Goal: Check status: Check status

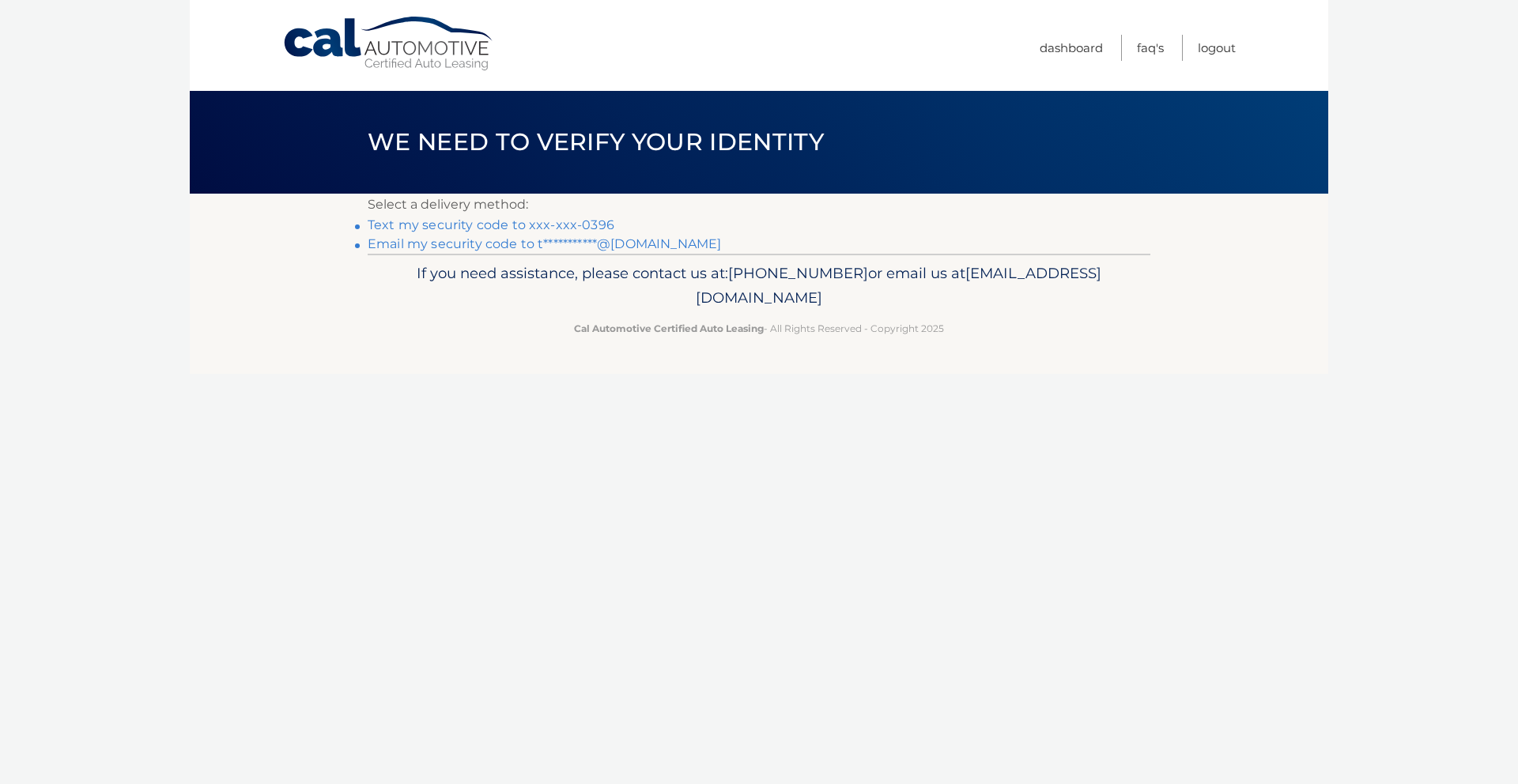
click at [553, 223] on link "Text my security code to xxx-xxx-0396" at bounding box center [492, 225] width 247 height 15
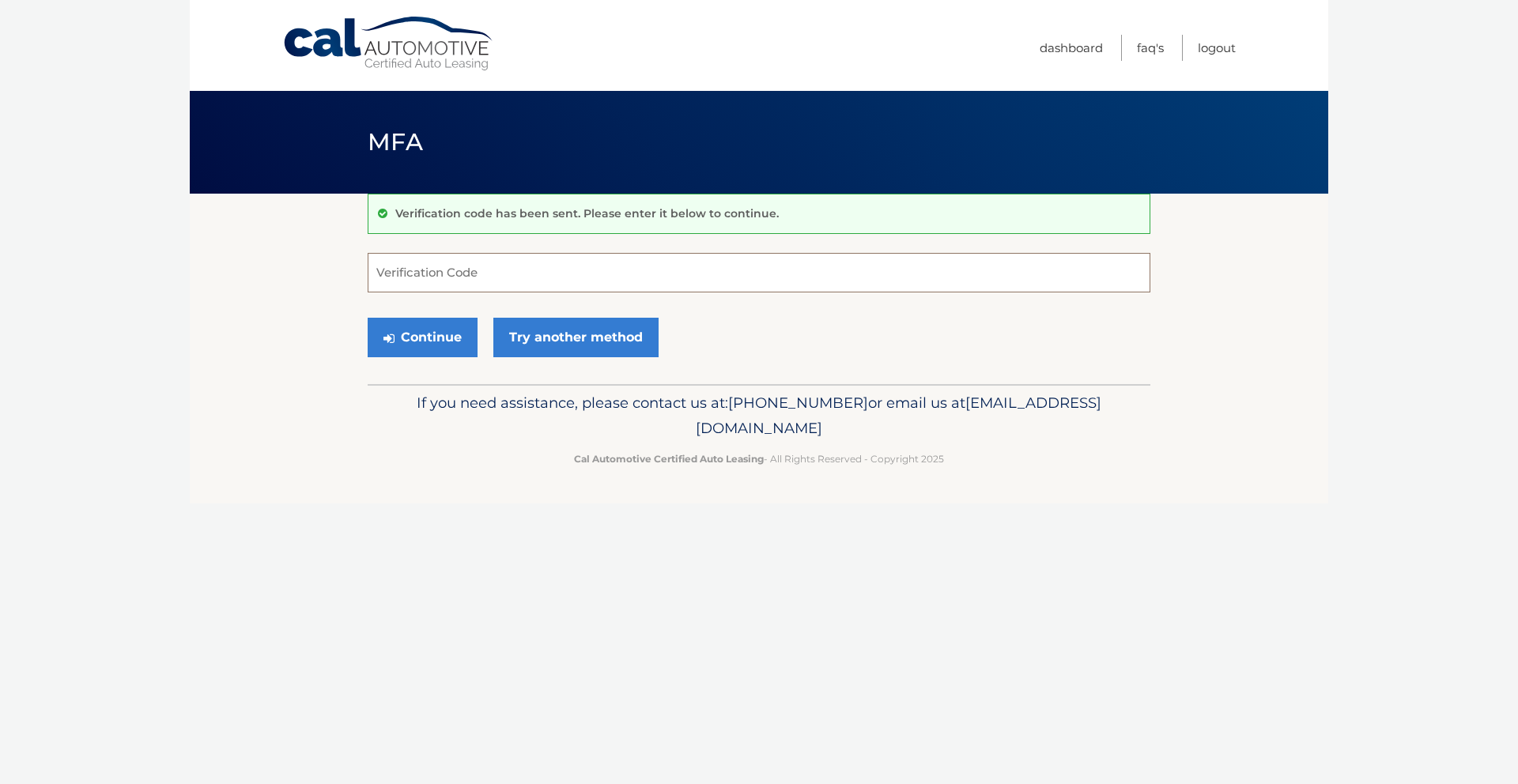
click at [559, 267] on input "Verification Code" at bounding box center [759, 273] width 783 height 40
type input "278489"
click at [389, 332] on icon "submit" at bounding box center [390, 338] width 11 height 12
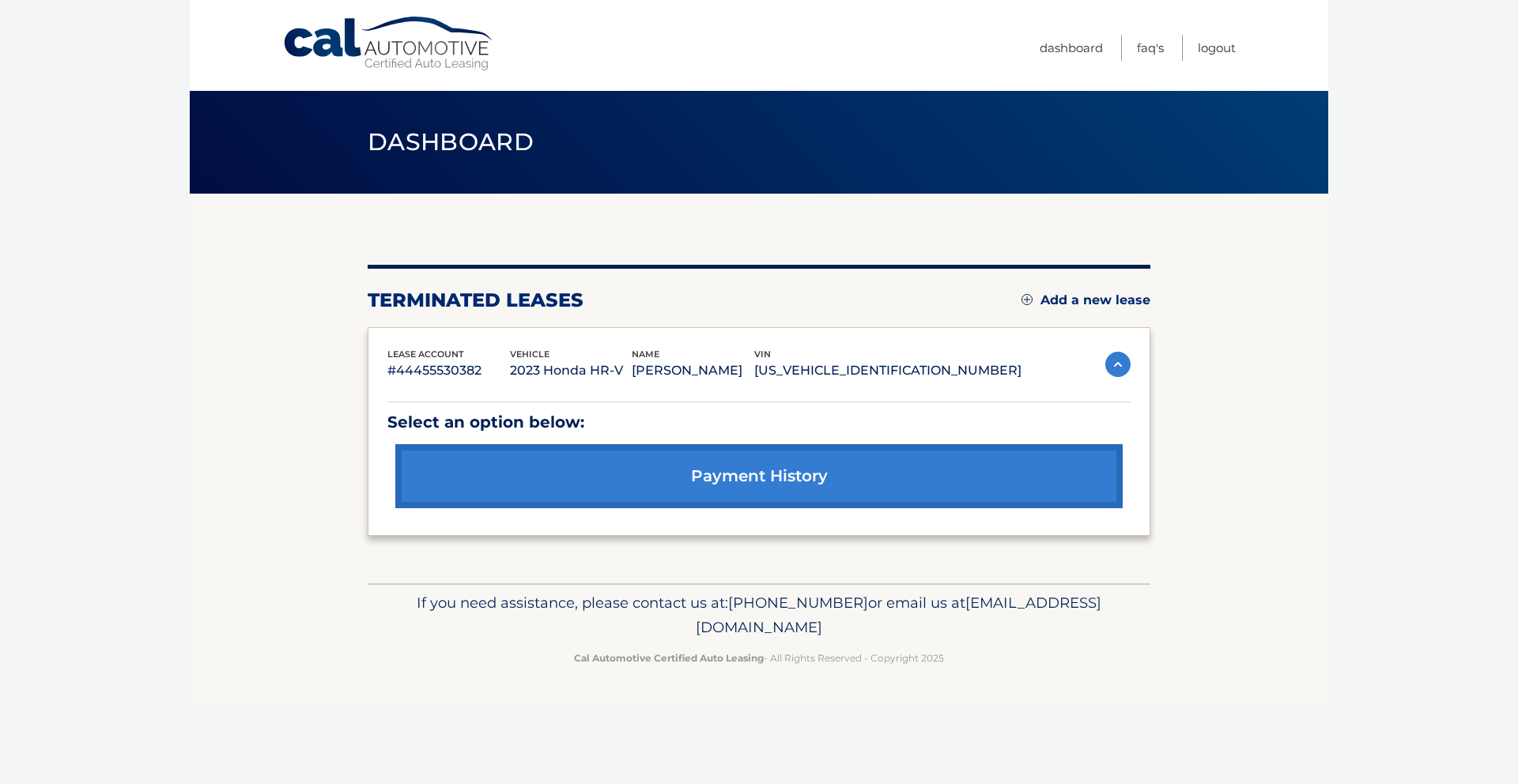
click at [1117, 361] on img at bounding box center [1118, 364] width 25 height 25
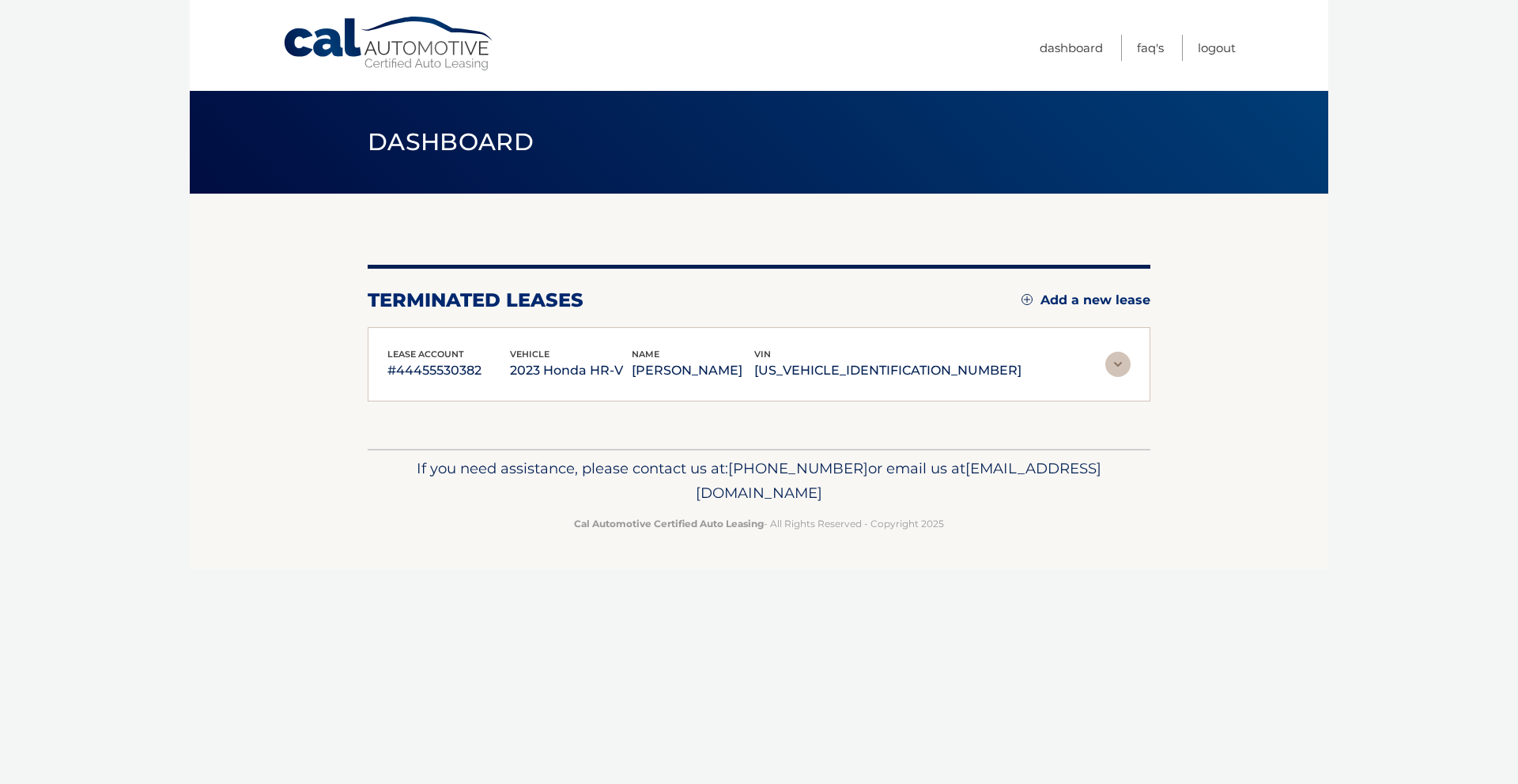
click at [1117, 361] on img at bounding box center [1118, 364] width 25 height 25
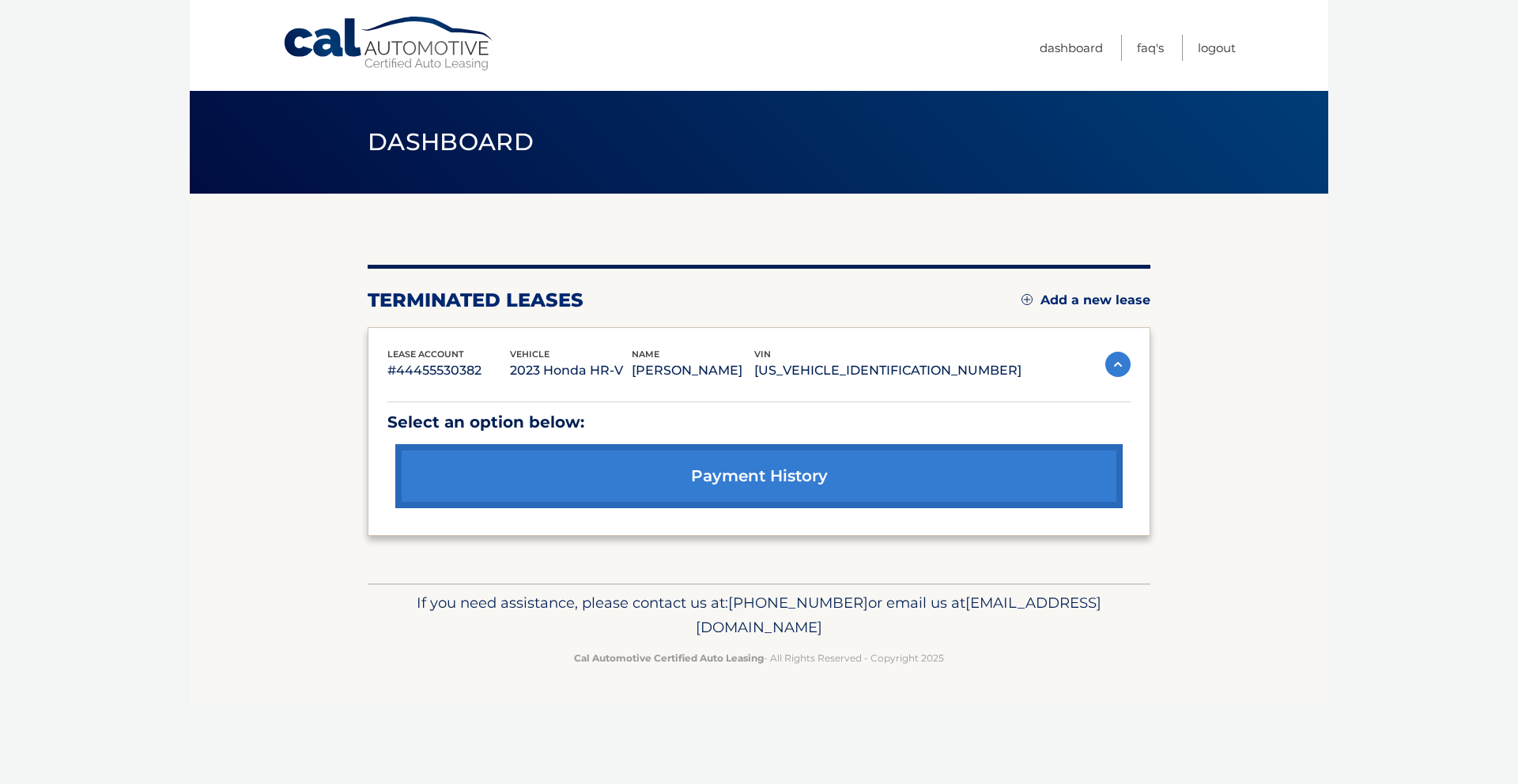
click at [757, 475] on link "payment history" at bounding box center [759, 476] width 727 height 64
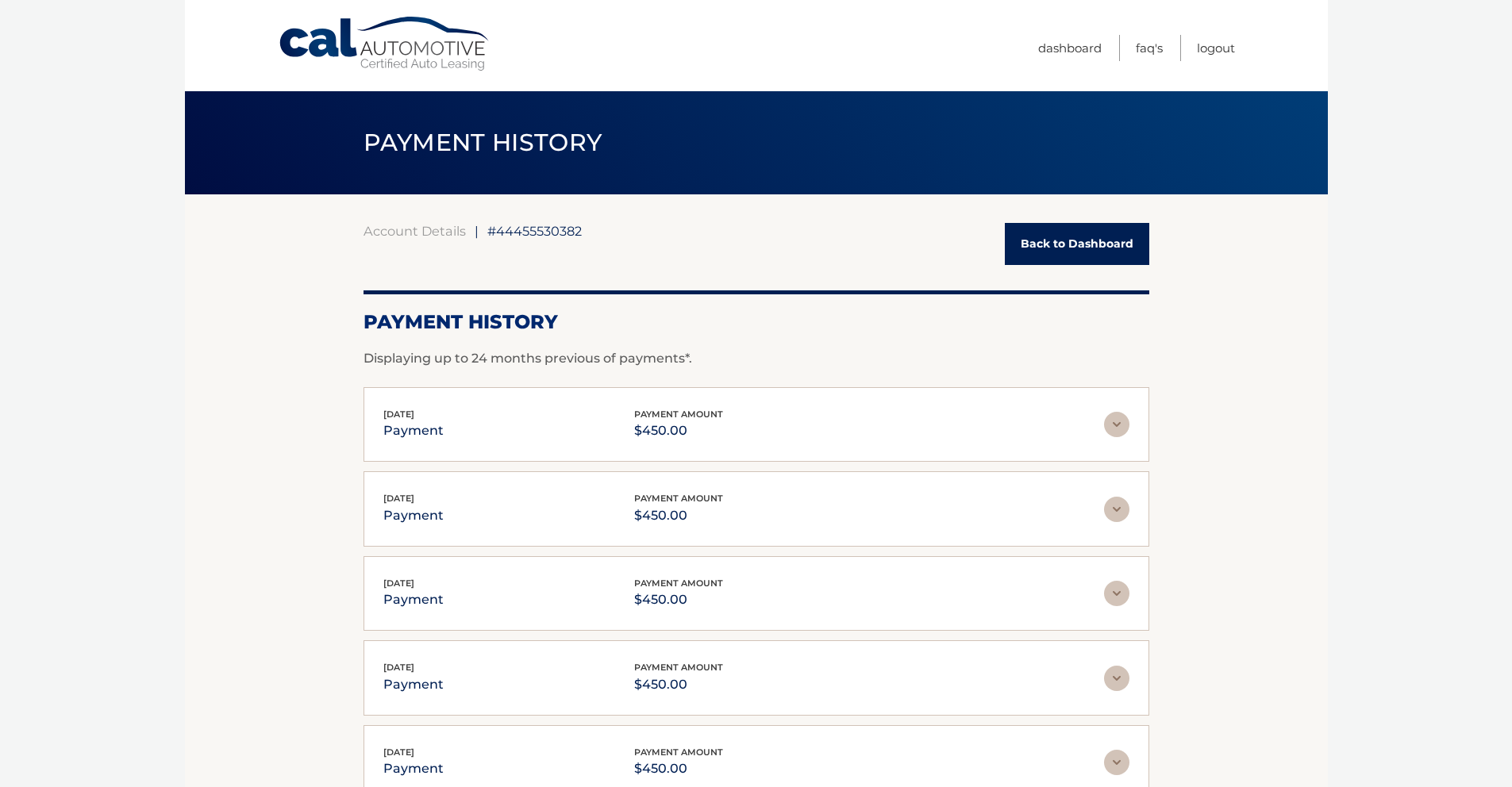
click at [1085, 226] on link "Back to Dashboard" at bounding box center [1076, 244] width 145 height 42
click at [1087, 245] on link "Back to Dashboard" at bounding box center [1076, 244] width 145 height 42
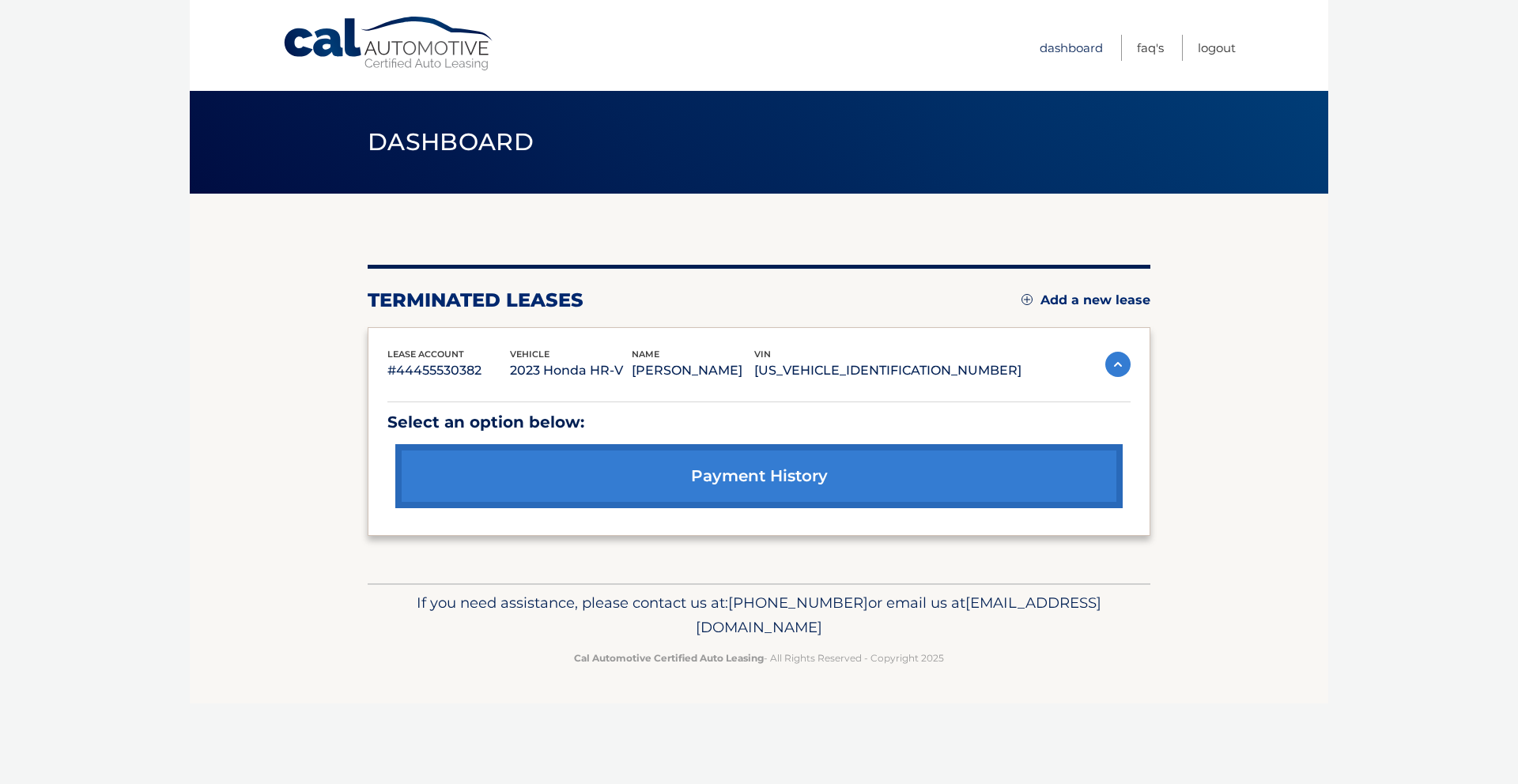
click at [1074, 46] on link "Dashboard" at bounding box center [1071, 48] width 63 height 26
click at [1124, 368] on img at bounding box center [1118, 364] width 25 height 25
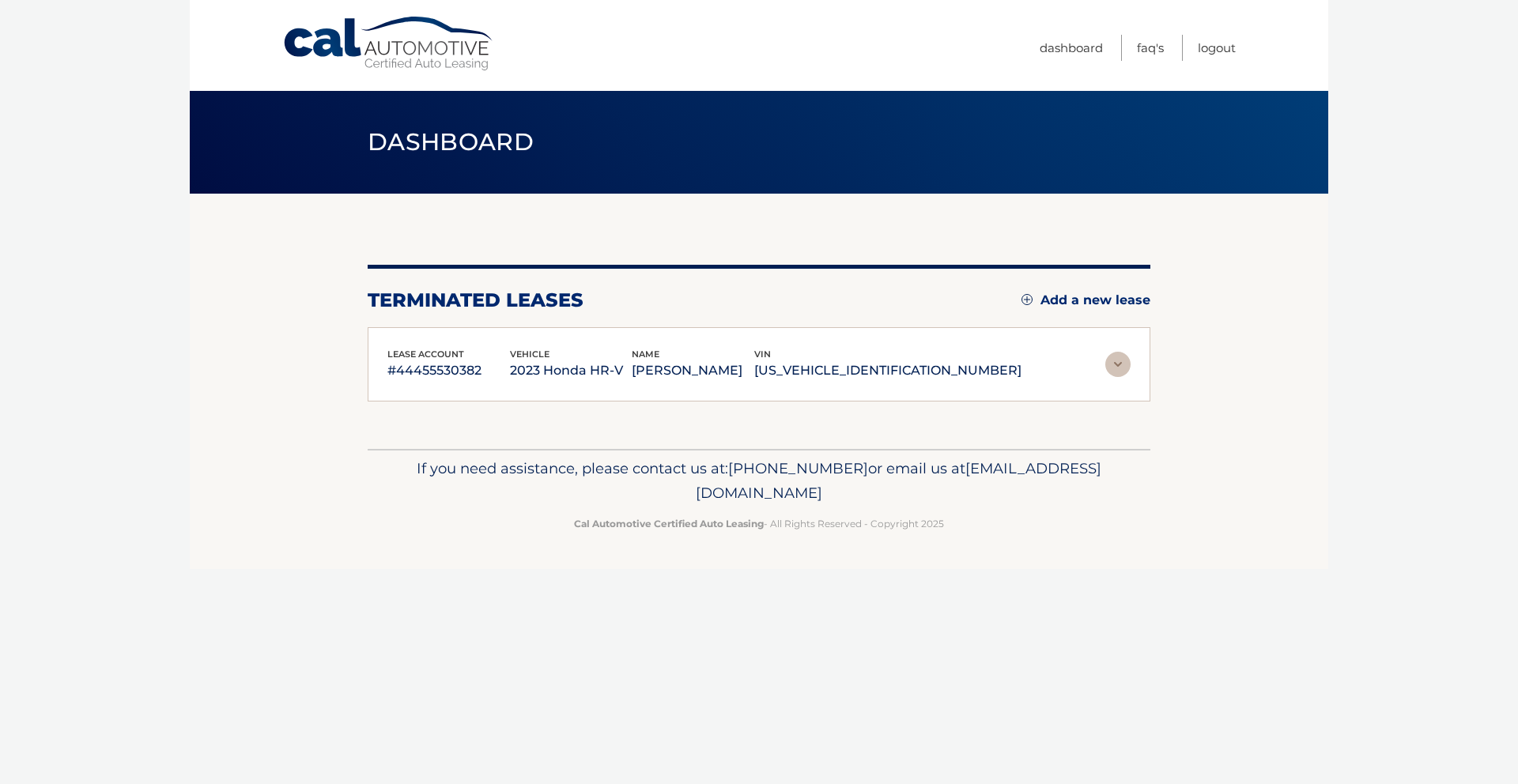
click at [1122, 368] on img at bounding box center [1118, 364] width 25 height 25
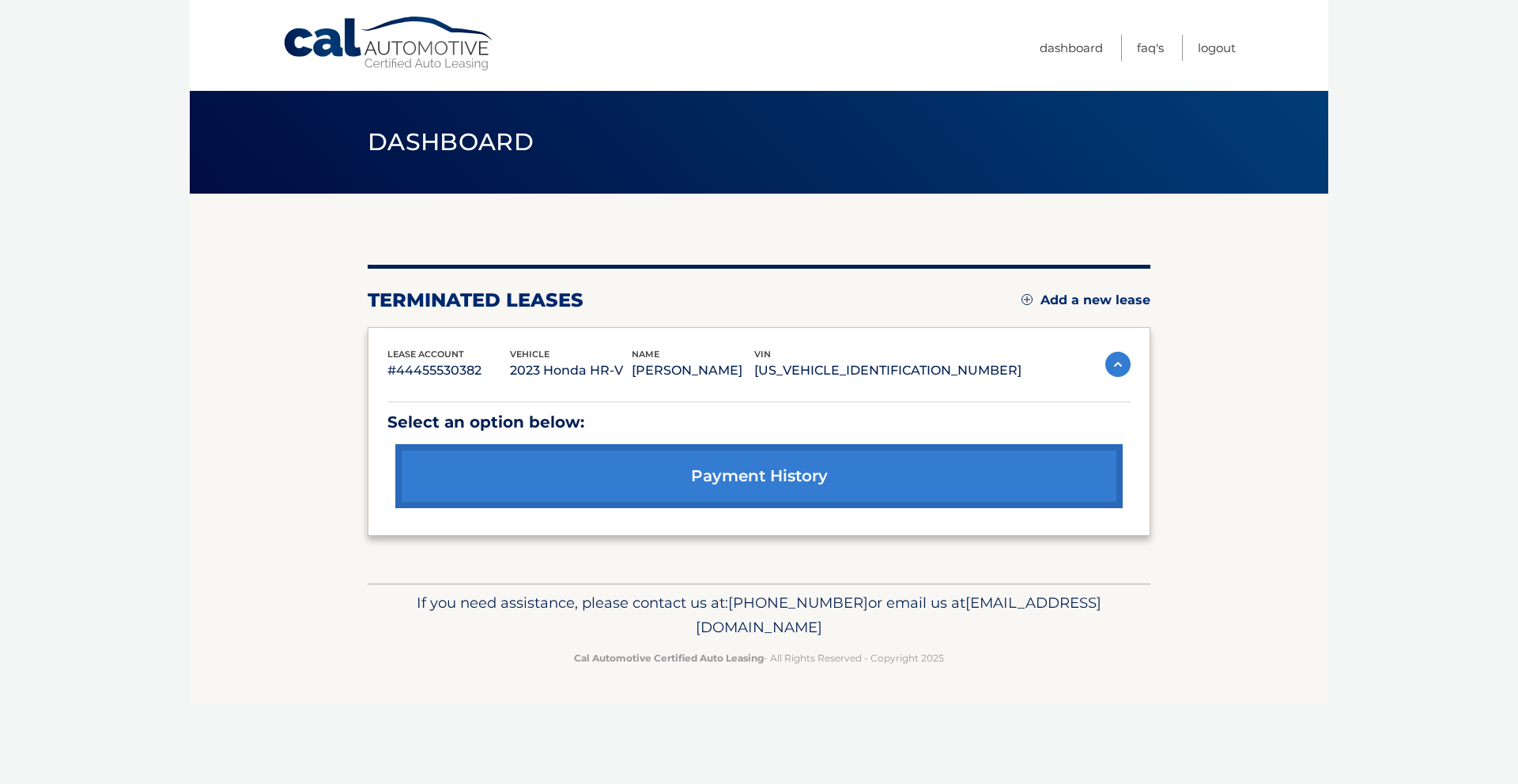
click at [795, 475] on link "payment history" at bounding box center [759, 476] width 727 height 64
